Goal: Find specific page/section: Locate a particular part of the current website

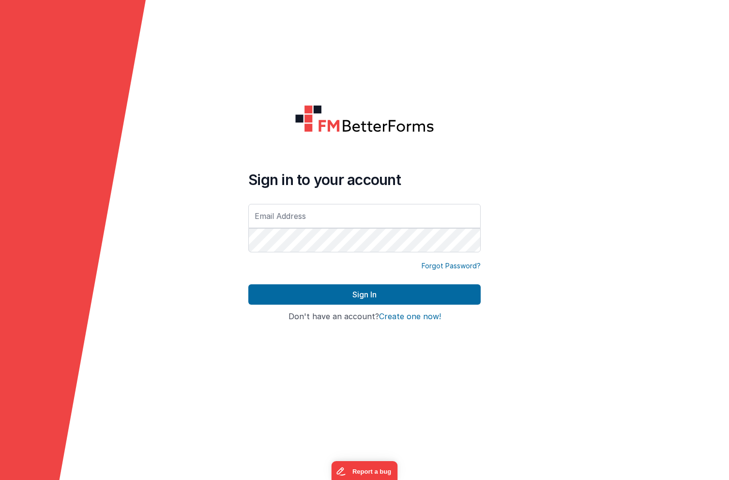
click at [299, 212] on input "text" at bounding box center [364, 216] width 232 height 24
type input "[PERSON_NAME][EMAIL_ADDRESS][DOMAIN_NAME]"
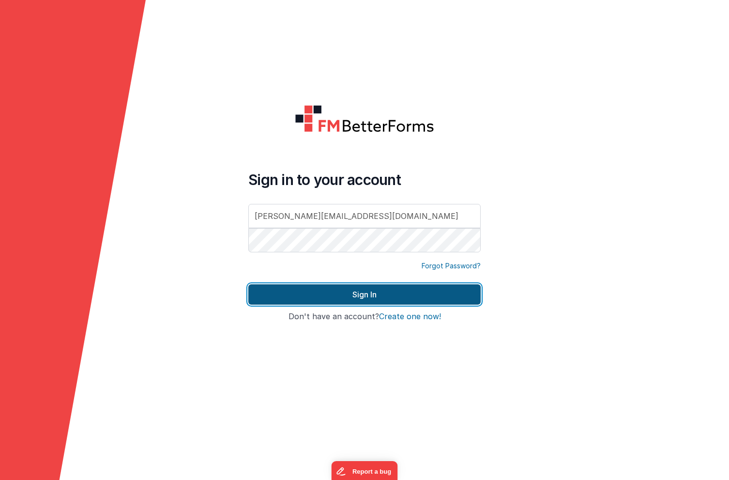
click at [310, 290] on button "Sign In" at bounding box center [364, 294] width 232 height 20
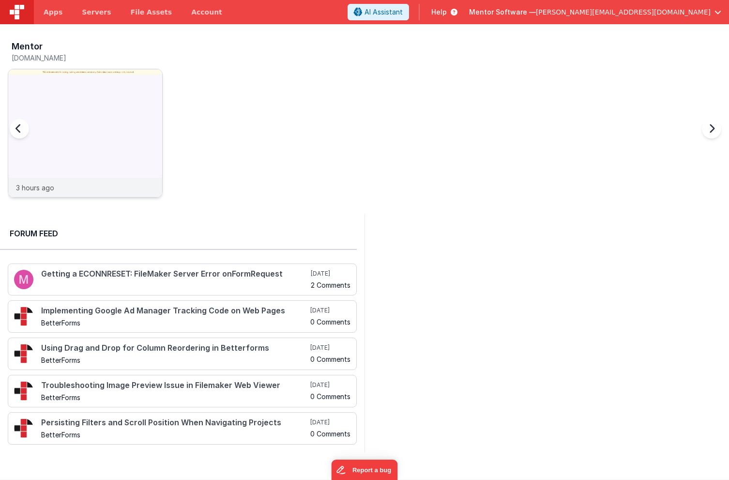
click at [125, 81] on img at bounding box center [85, 146] width 154 height 154
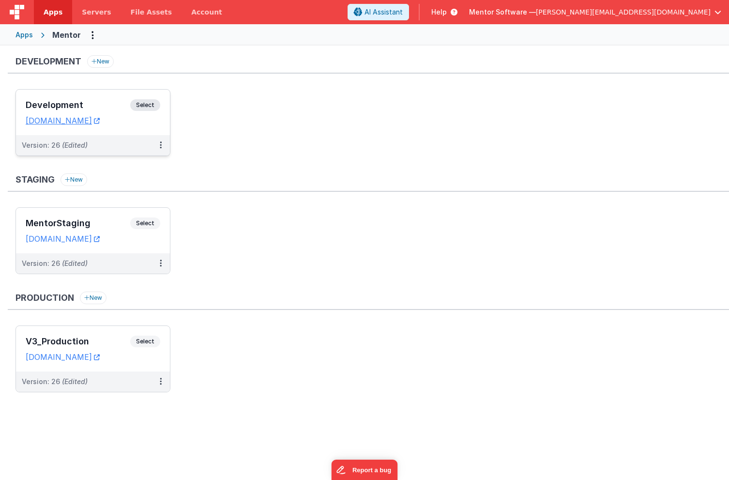
click at [110, 104] on h3 "Development" at bounding box center [78, 105] width 105 height 10
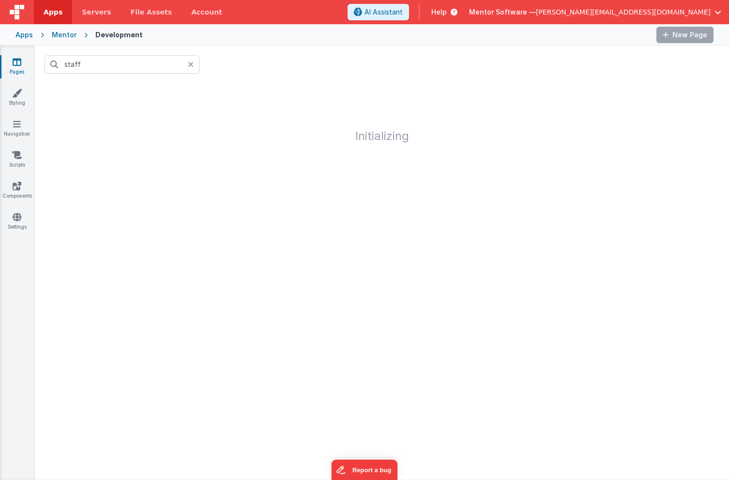
click at [192, 66] on icon at bounding box center [191, 65] width 6 height 8
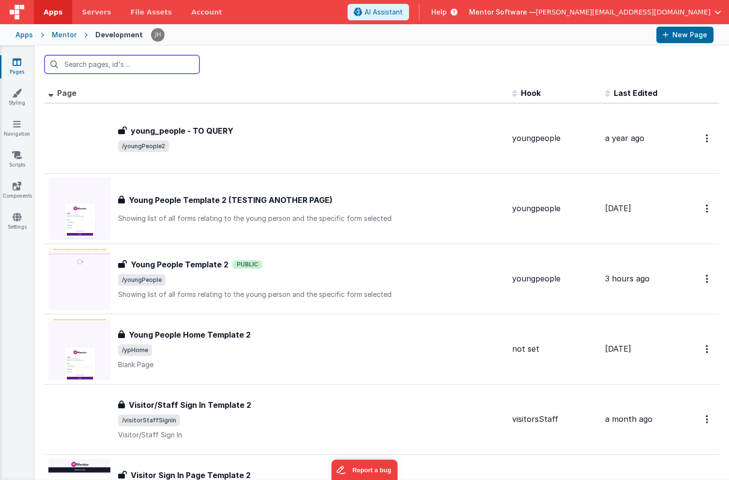
click at [124, 66] on input "text" at bounding box center [122, 64] width 155 height 18
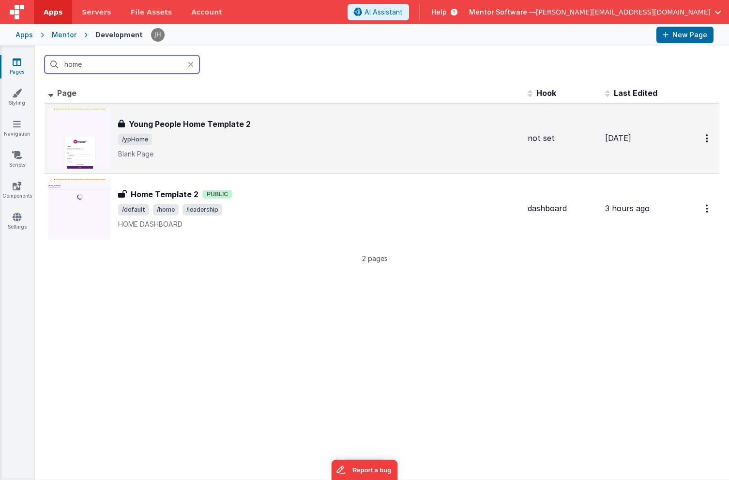
type input "home"
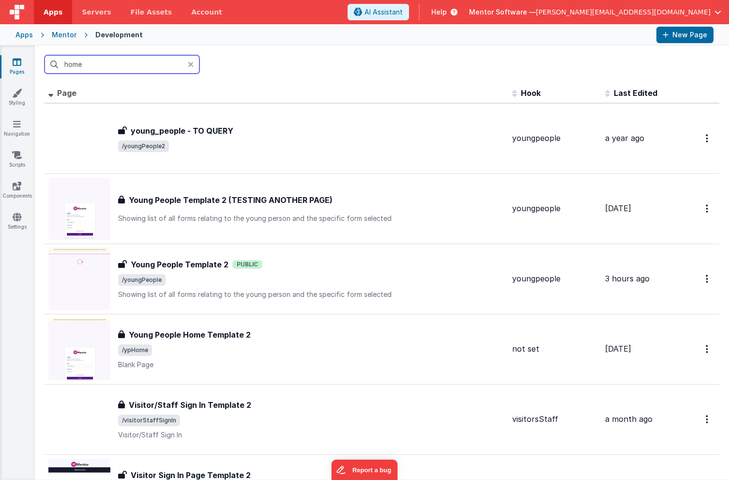
click at [135, 71] on input "home" at bounding box center [122, 64] width 155 height 18
type input "home"
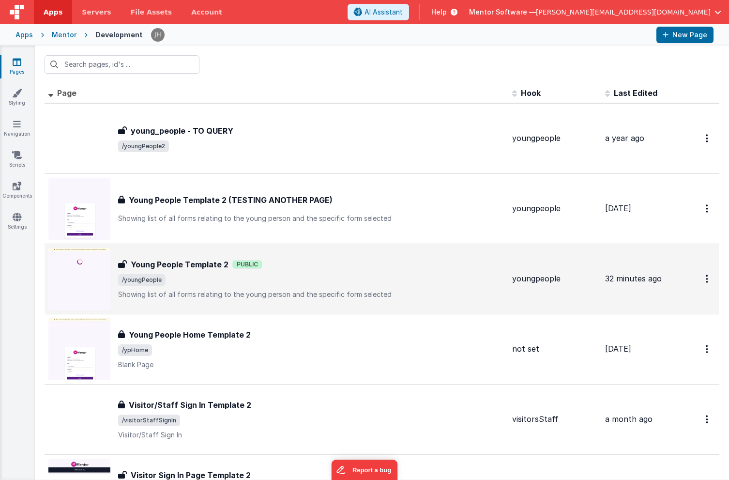
click at [194, 268] on h3 "Young People Template 2" at bounding box center [180, 265] width 98 height 12
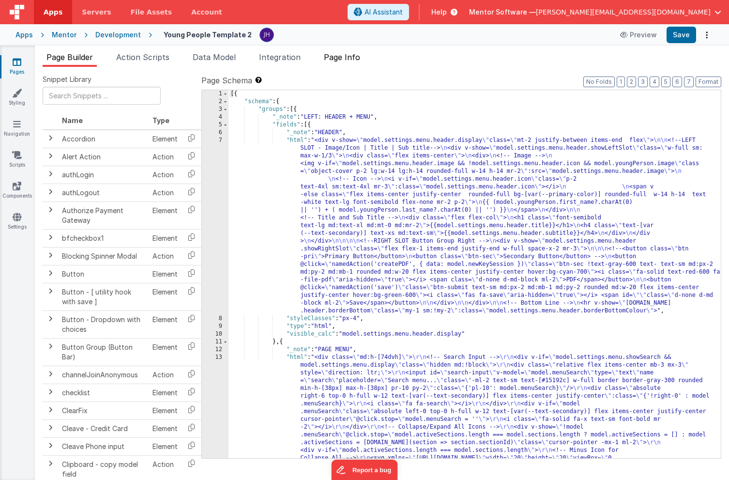
click at [351, 60] on span "Page Info" at bounding box center [342, 57] width 36 height 10
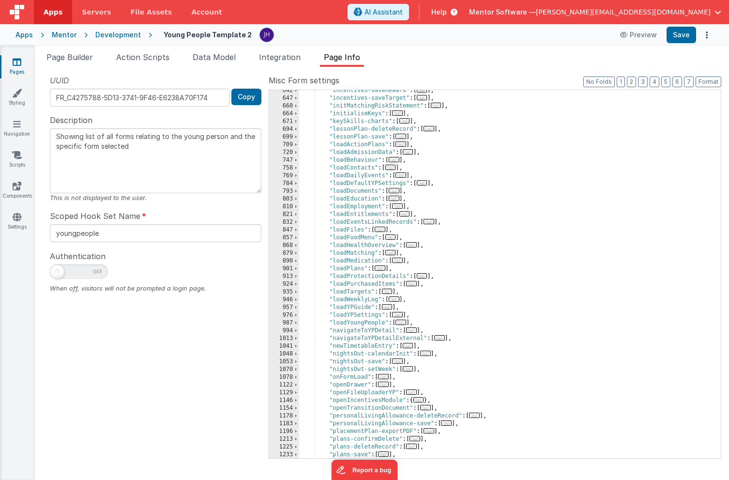
scroll to position [623, 0]
click at [387, 378] on span "..." at bounding box center [383, 376] width 11 height 5
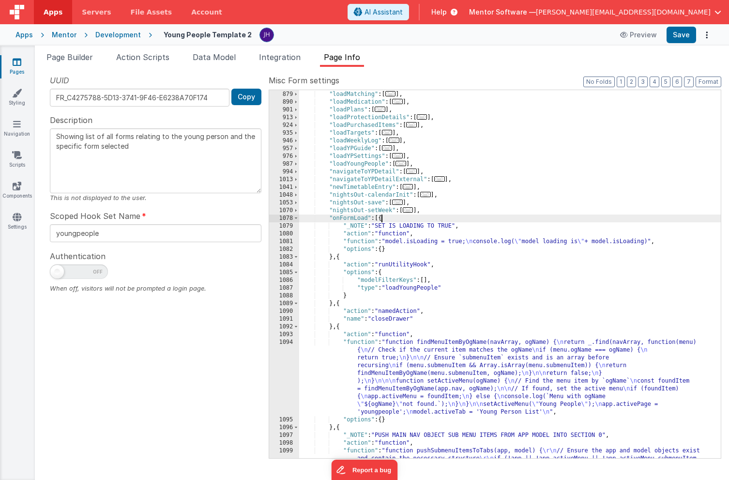
scroll to position [827, 0]
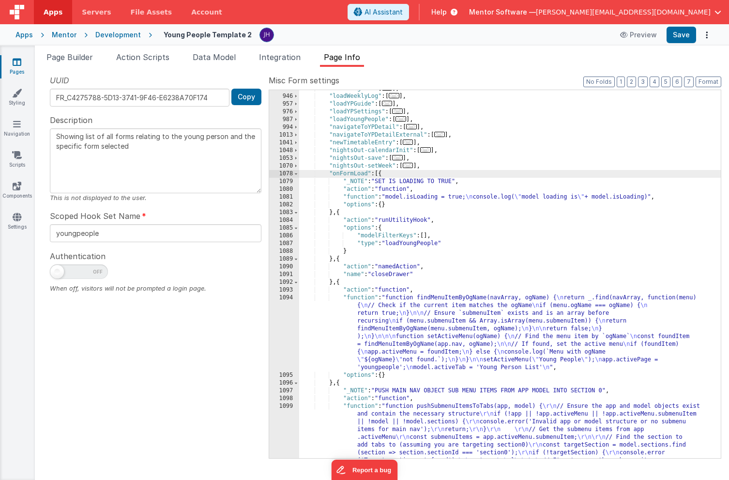
click at [472, 175] on div ""loadTargets" : [ ... ] , "loadWeeklyLog" : [ ... ] , "loadYPGuide" : [ ... ] ,…" at bounding box center [510, 327] width 422 height 484
click at [447, 9] on span "Help" at bounding box center [438, 12] width 15 height 10
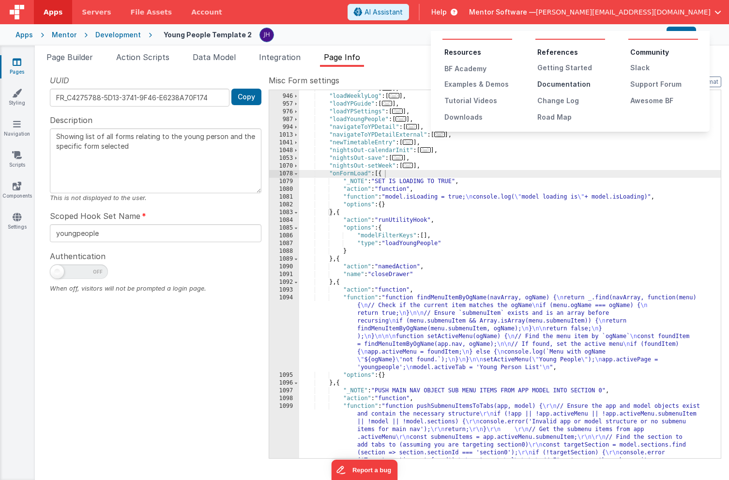
click at [561, 85] on div "Documentation" at bounding box center [571, 84] width 68 height 10
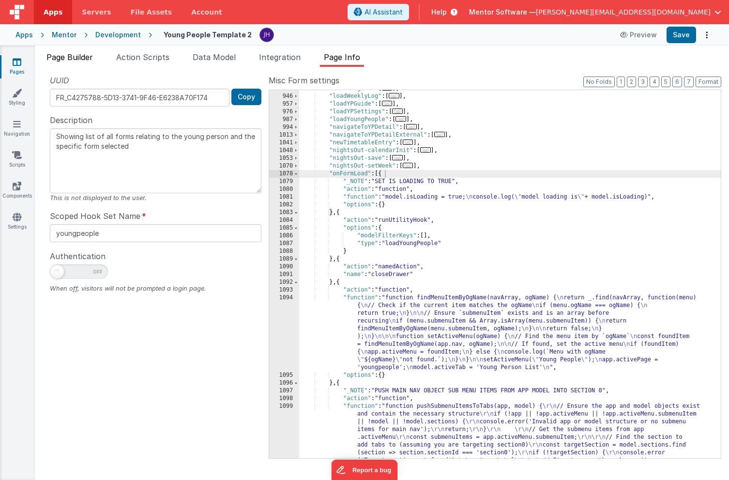
click at [70, 58] on span "Page Builder" at bounding box center [69, 57] width 46 height 10
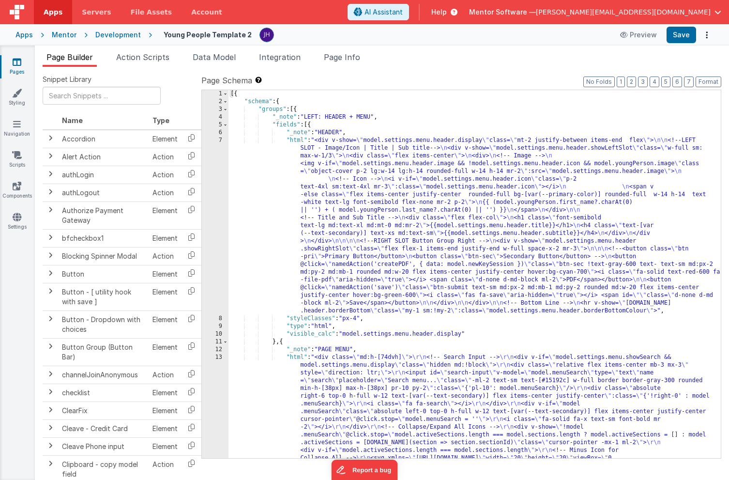
click at [110, 35] on div "Development" at bounding box center [118, 35] width 46 height 10
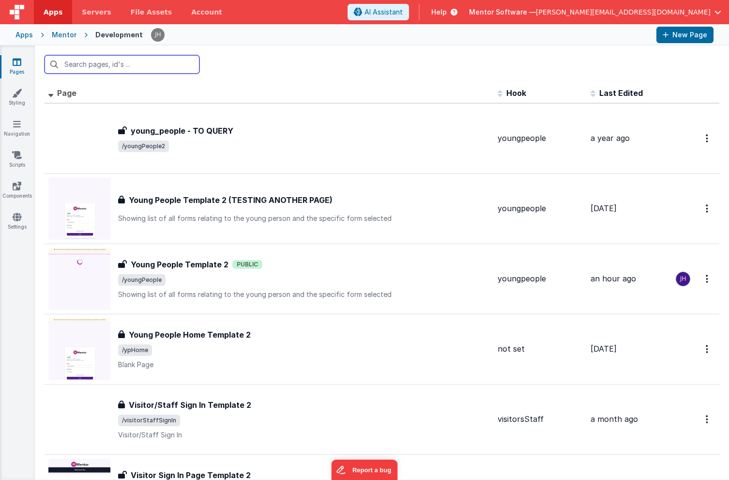
click at [110, 64] on input "text" at bounding box center [122, 64] width 155 height 18
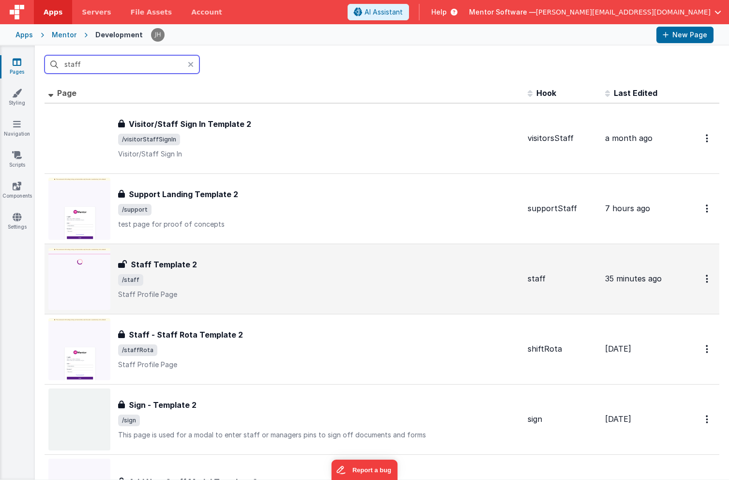
type input "staff"
click at [223, 268] on div "Staff Template 2" at bounding box center [319, 265] width 402 height 12
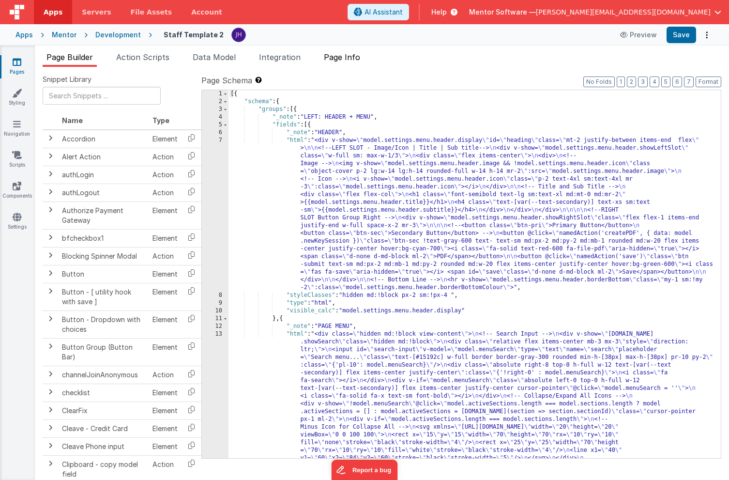
click at [353, 59] on span "Page Info" at bounding box center [342, 57] width 36 height 10
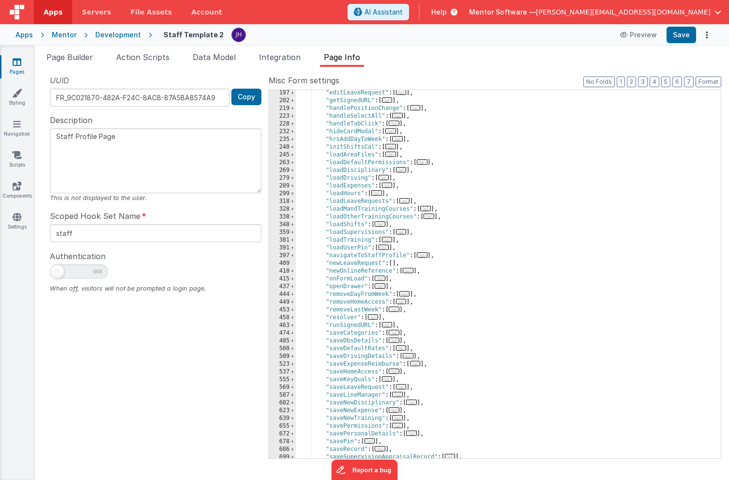
scroll to position [262, 0]
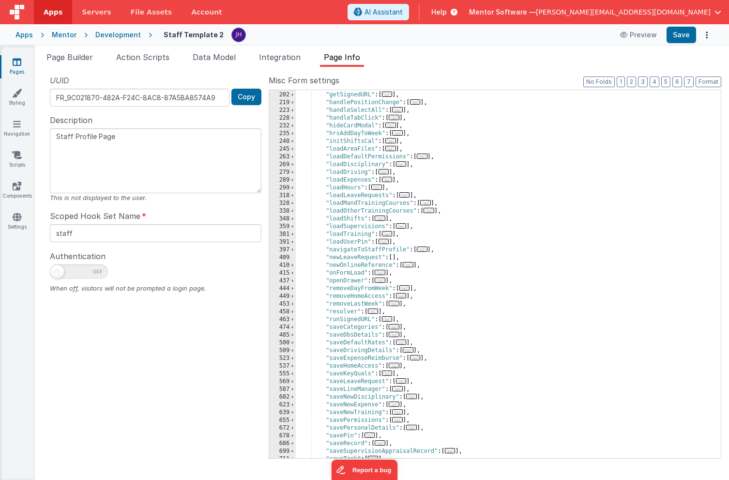
click at [383, 274] on span "..." at bounding box center [380, 272] width 11 height 5
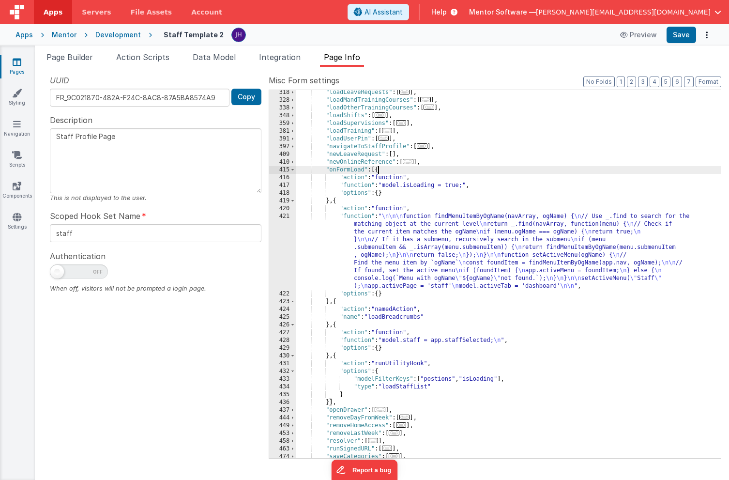
scroll to position [366, 0]
click at [294, 169] on span at bounding box center [292, 170] width 5 height 8
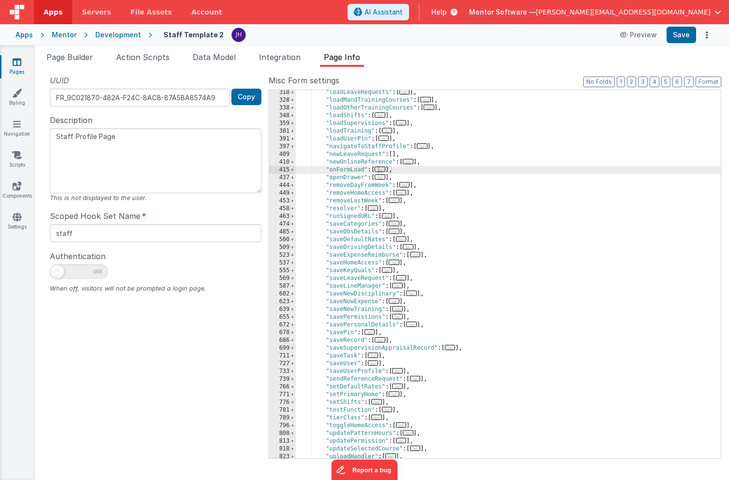
click at [25, 66] on link "Pages" at bounding box center [17, 66] width 35 height 19
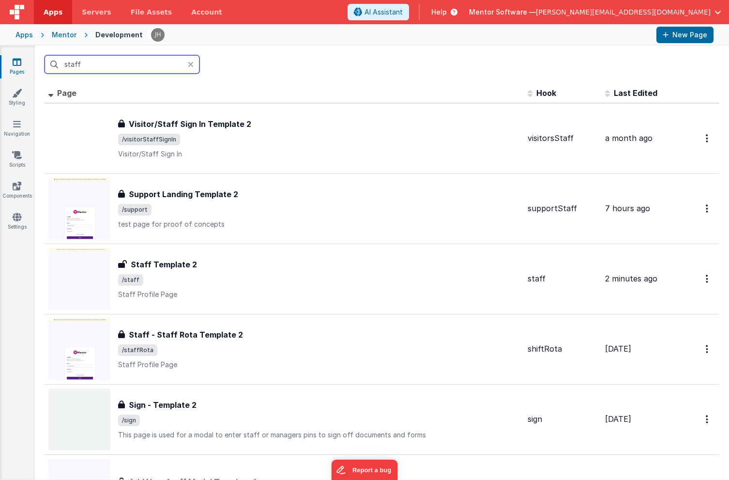
click at [123, 64] on input "staff" at bounding box center [122, 64] width 155 height 18
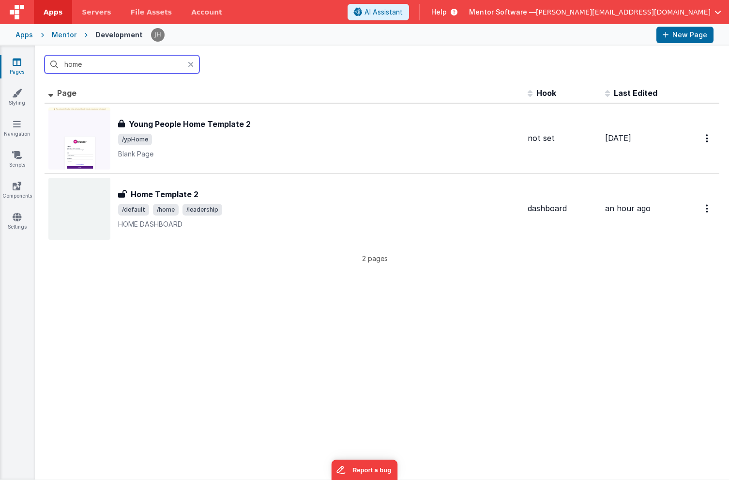
type input "home"
click at [276, 70] on div "home" at bounding box center [382, 65] width 694 height 38
drag, startPoint x: 191, startPoint y: 64, endPoint x: 200, endPoint y: 64, distance: 8.7
click at [191, 64] on icon at bounding box center [191, 65] width 6 height 8
